Goal: Check status: Check status

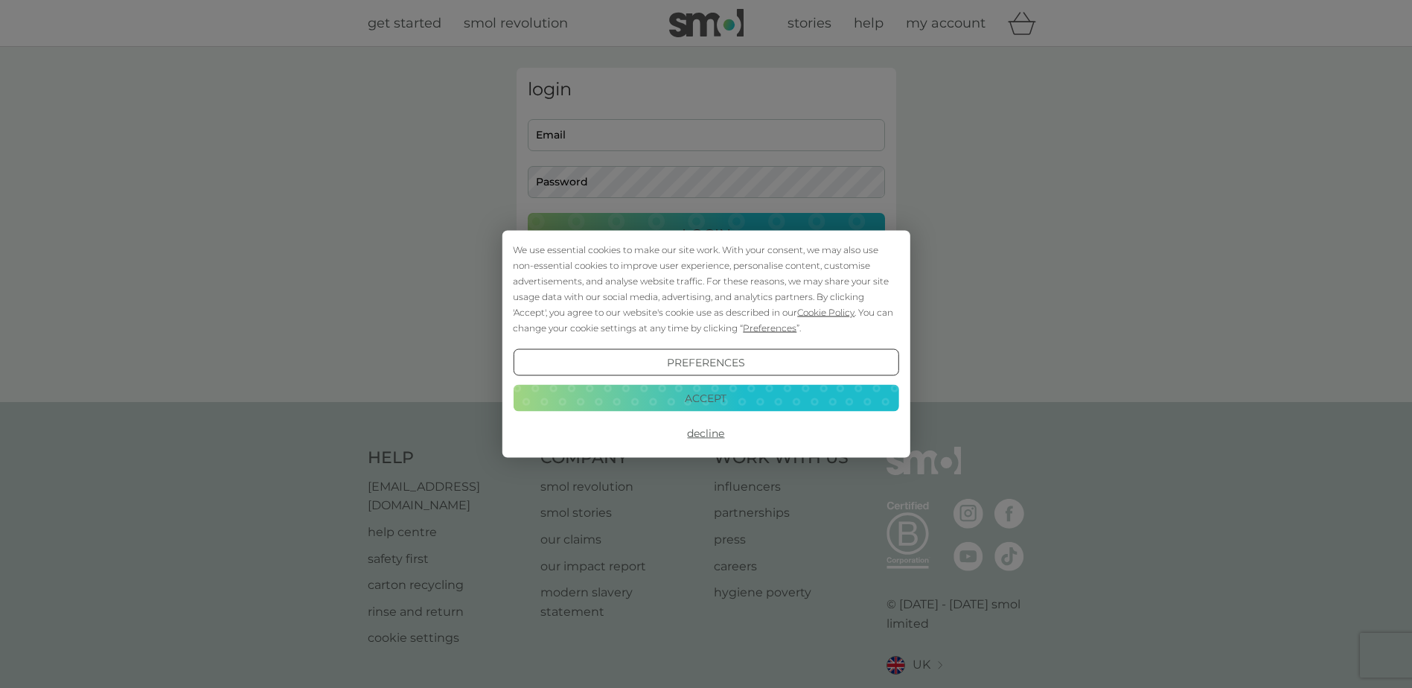
type input "brandon.lo@isio.com"
click at [694, 400] on button "Accept" at bounding box center [705, 397] width 385 height 27
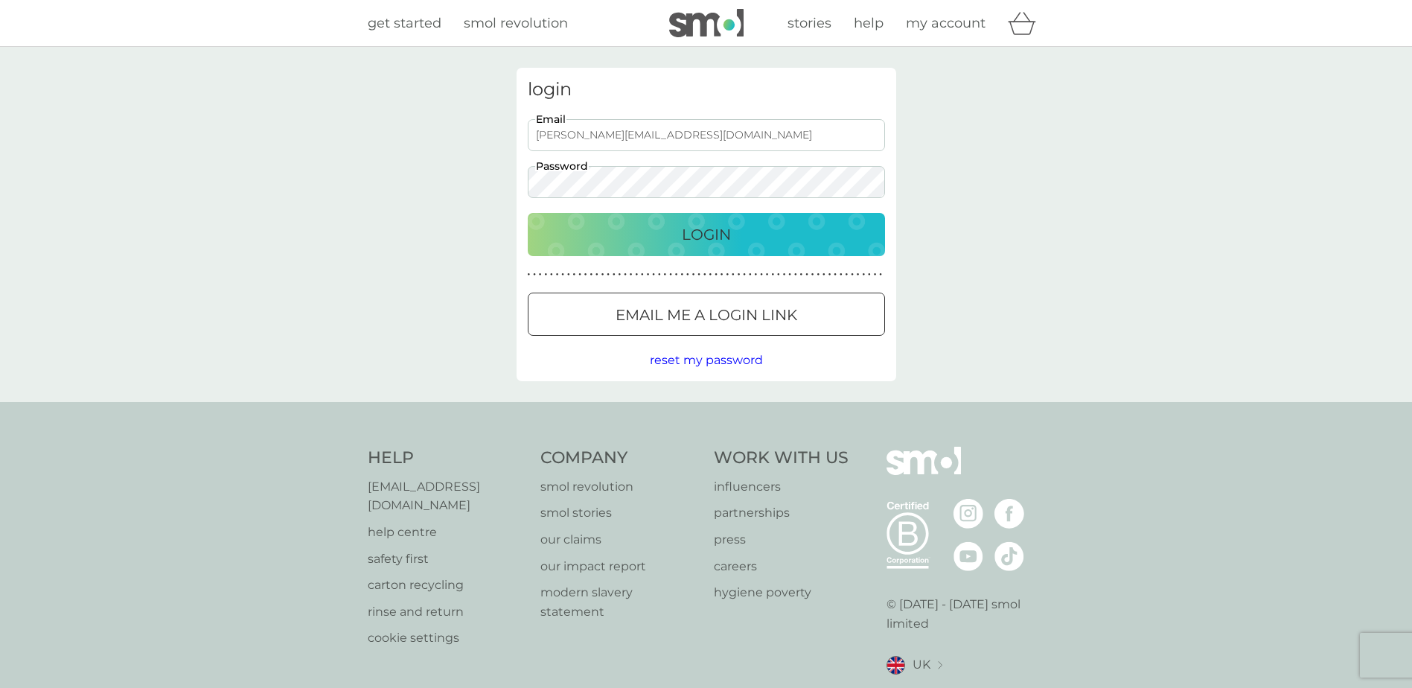
click at [694, 248] on button "Login" at bounding box center [706, 234] width 357 height 43
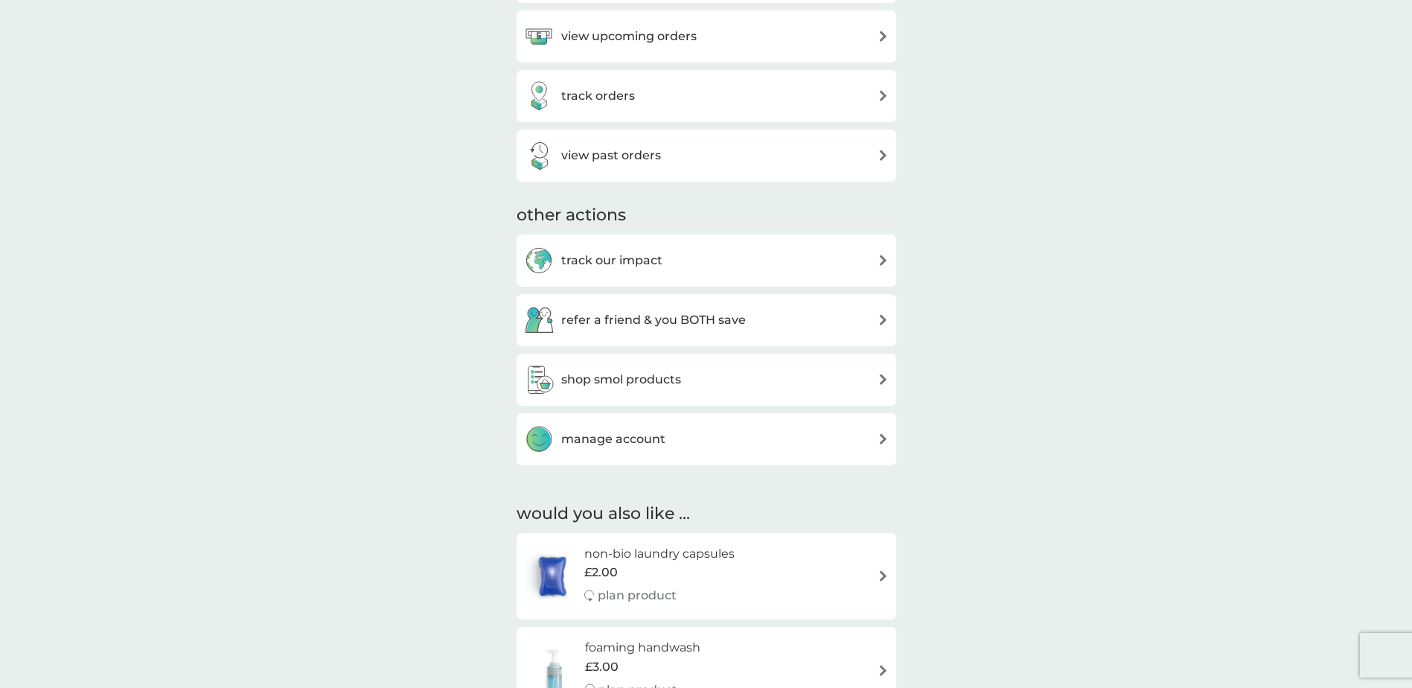
scroll to position [595, 0]
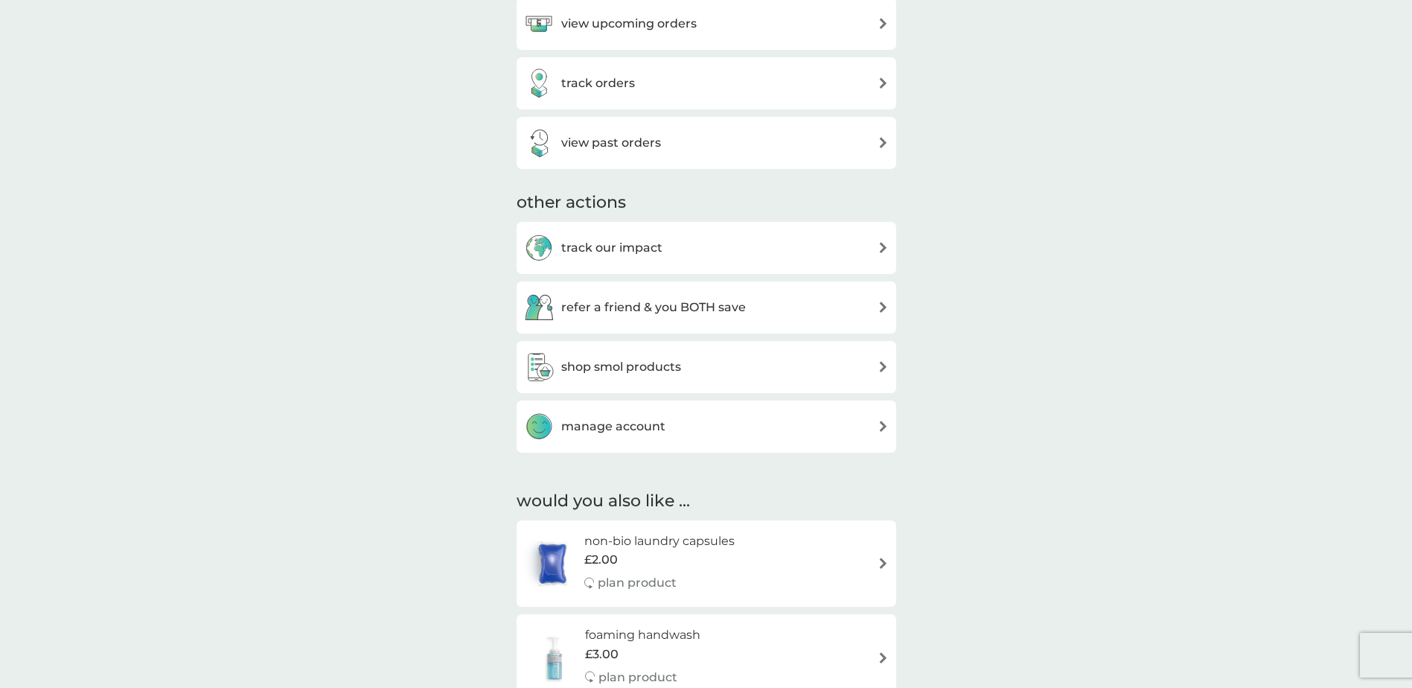
click at [714, 135] on div "view past orders" at bounding box center [706, 143] width 365 height 30
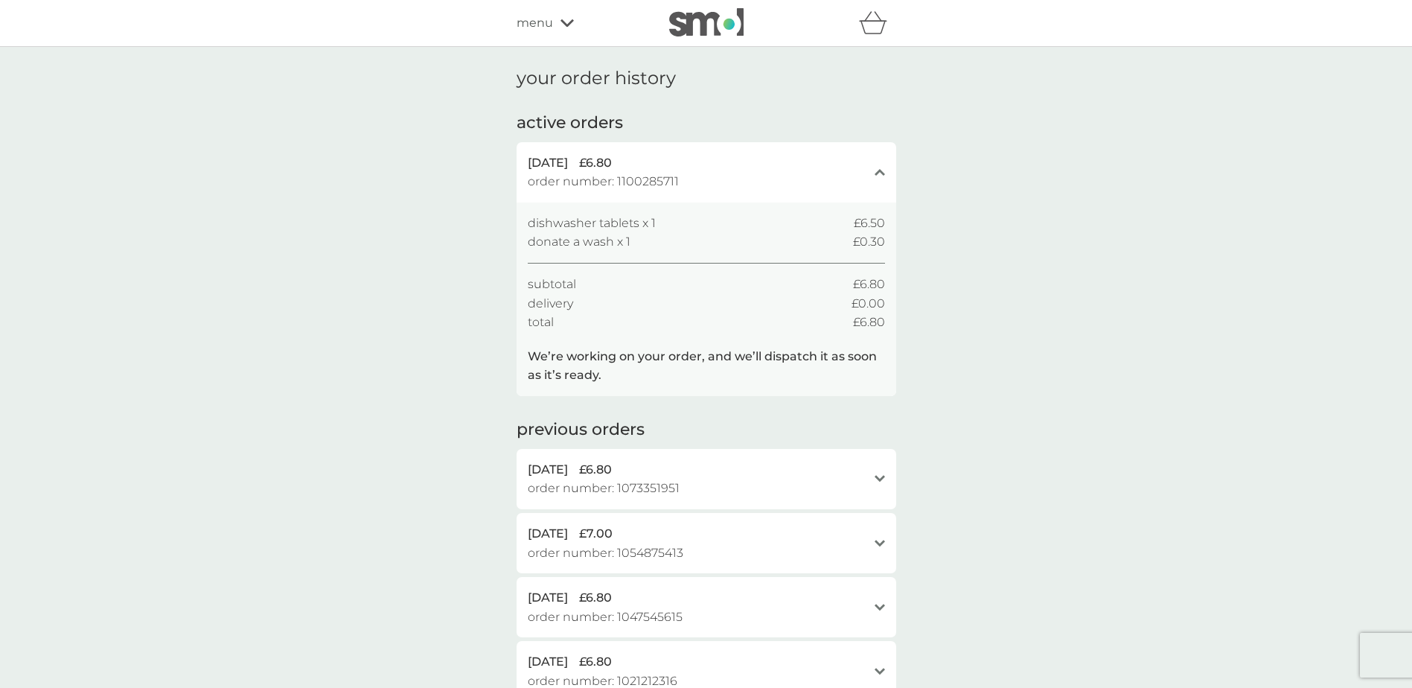
click at [648, 173] on span "order number: 1100285711" at bounding box center [603, 181] width 151 height 19
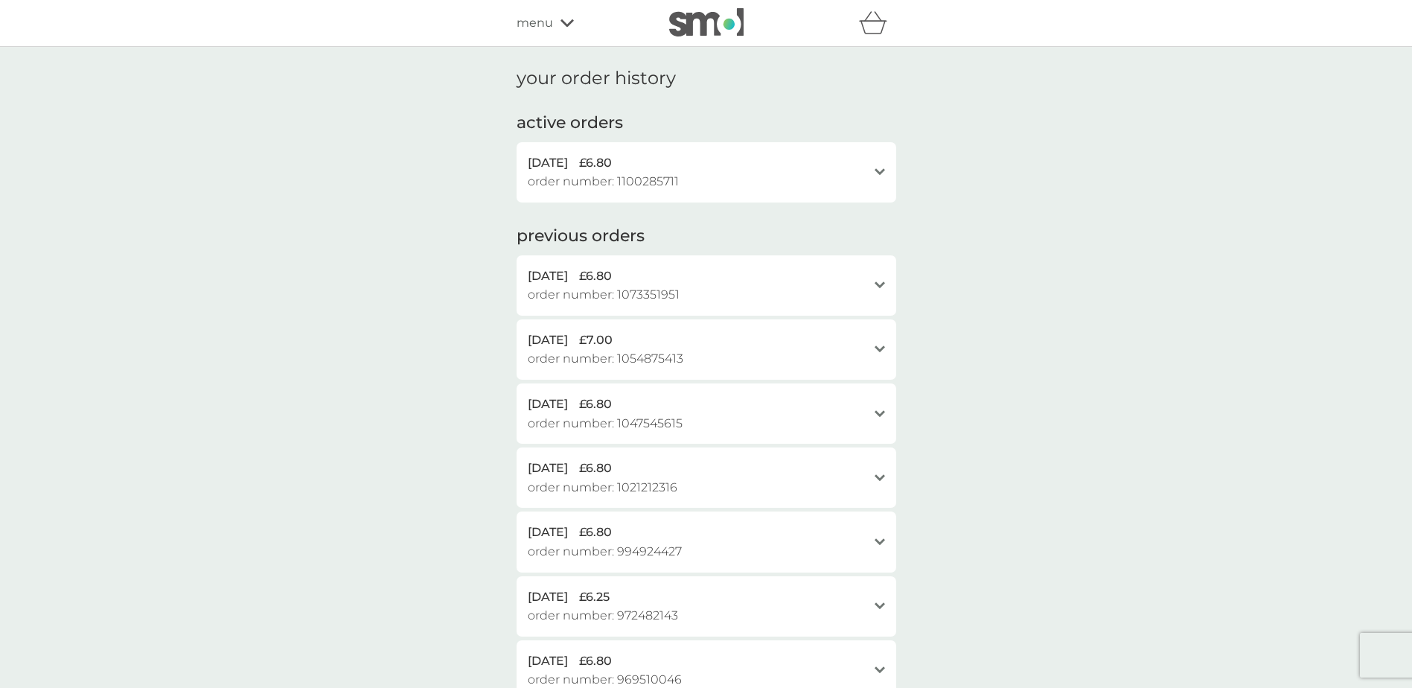
click at [648, 173] on span "order number: 1100285711" at bounding box center [603, 181] width 151 height 19
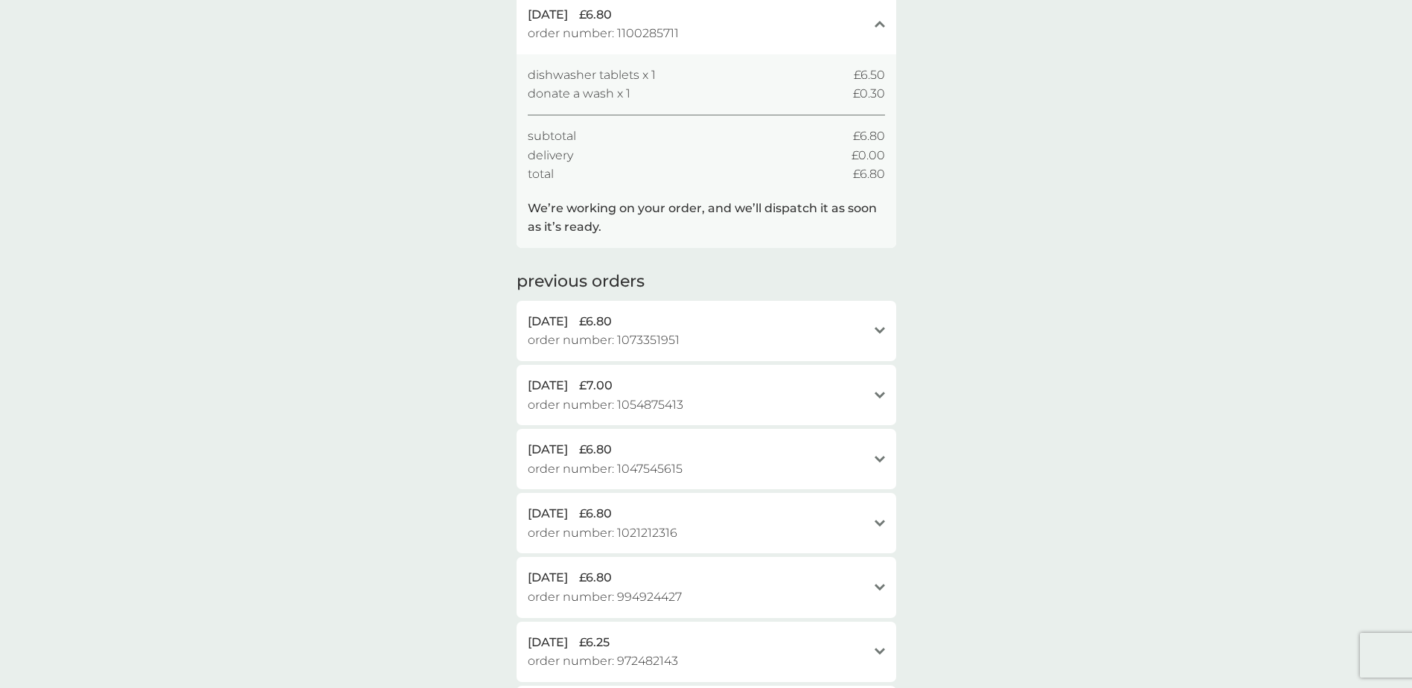
scroll to position [149, 0]
click at [663, 335] on span "order number: 1073351951" at bounding box center [604, 339] width 152 height 19
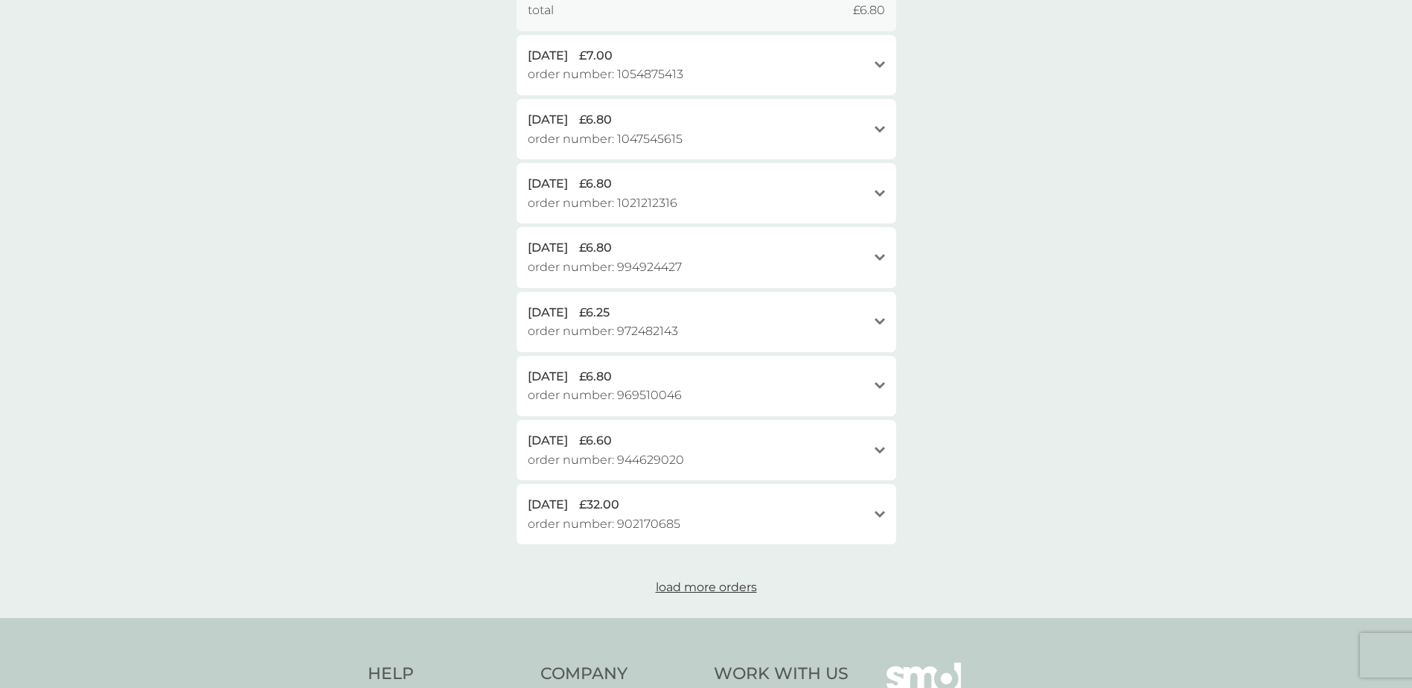
scroll to position [883, 0]
